Goal: Register for event/course

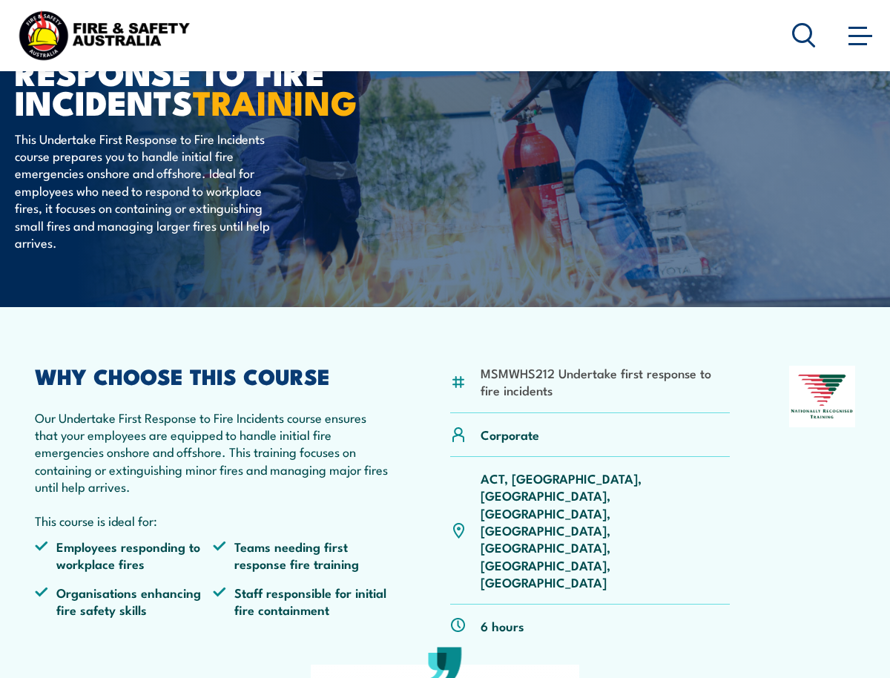
scroll to position [223, 0]
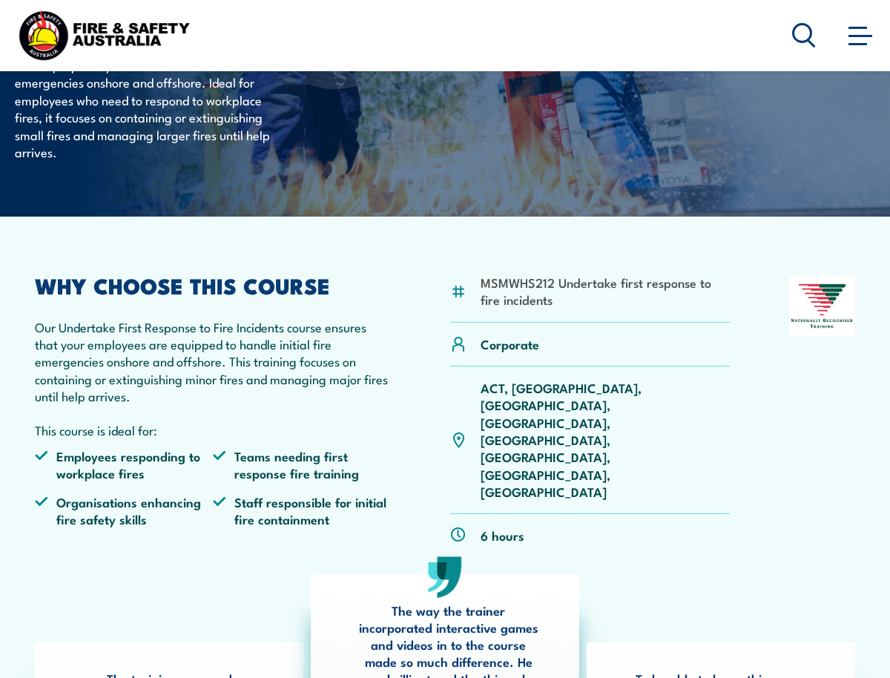
click at [0, 0] on link "Course Calendar" at bounding box center [0, 0] width 0 height 0
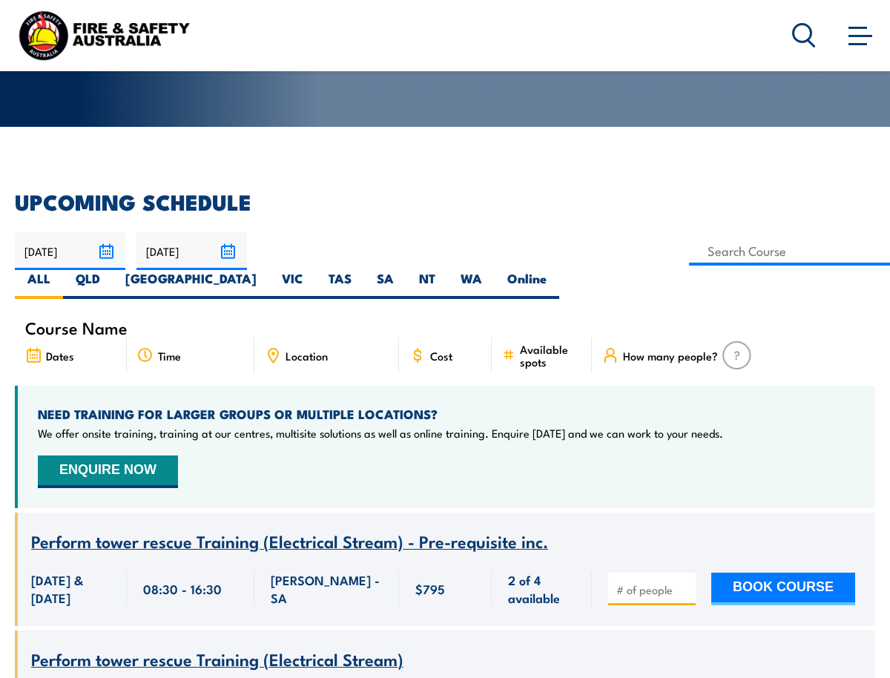
scroll to position [148, 0]
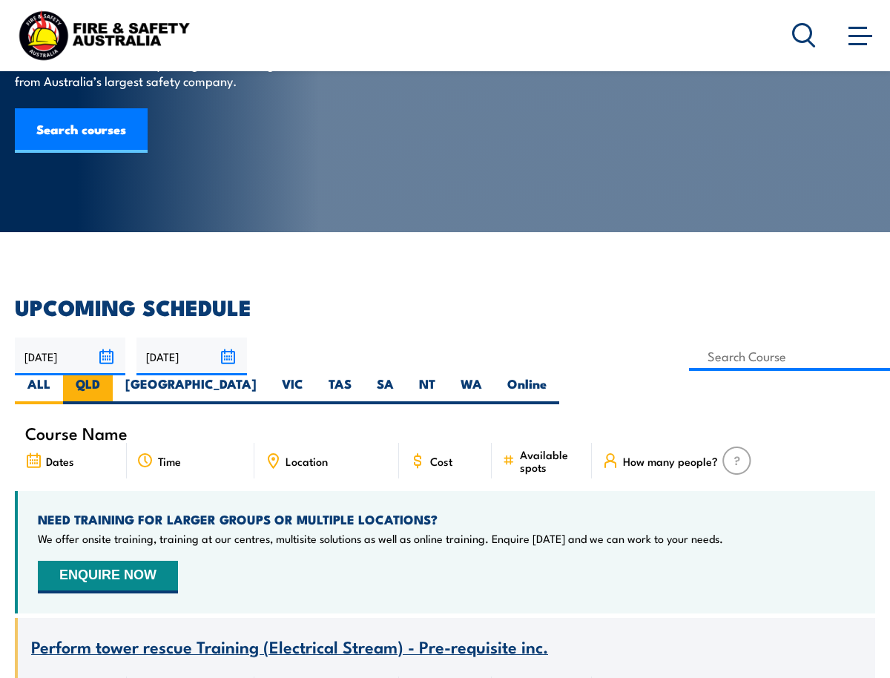
click at [113, 375] on label "QLD" at bounding box center [88, 389] width 50 height 29
click at [110, 375] on input "QLD" at bounding box center [105, 380] width 10 height 10
radio input "true"
